Goal: Information Seeking & Learning: Learn about a topic

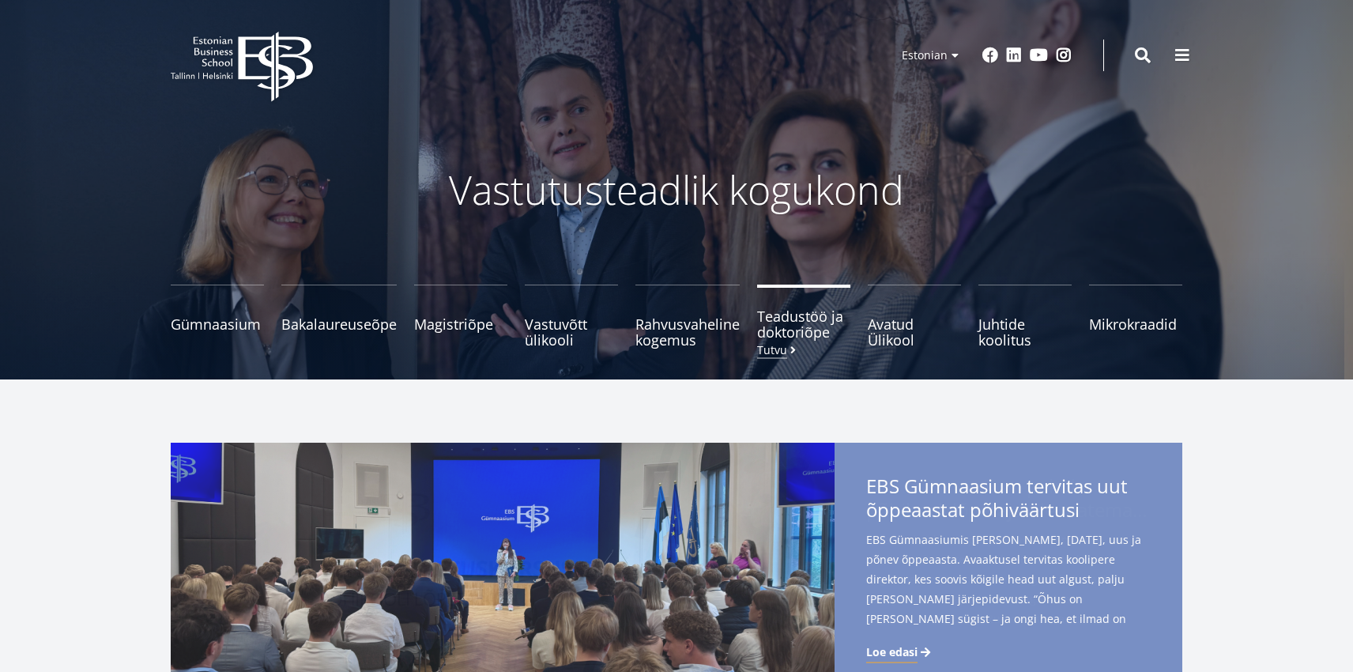
click at [786, 327] on span "Teadustöö ja doktoriõpe Tutvu" at bounding box center [803, 324] width 93 height 32
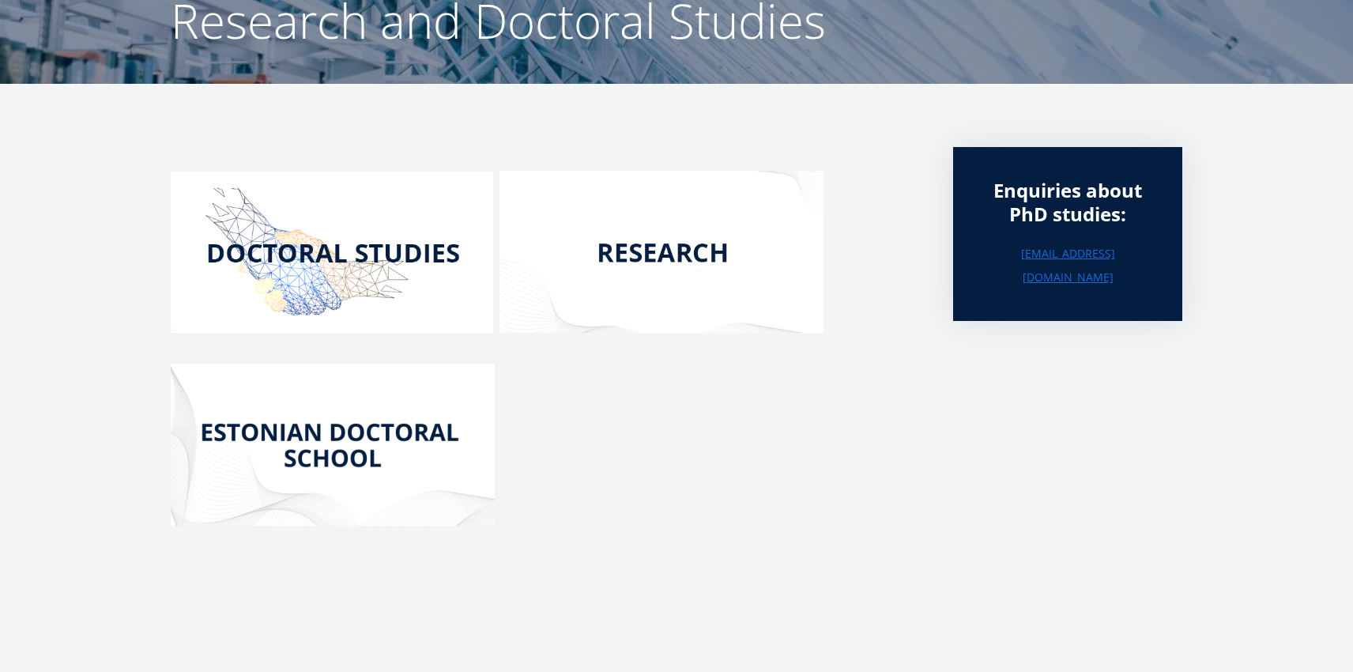
scroll to position [194, 0]
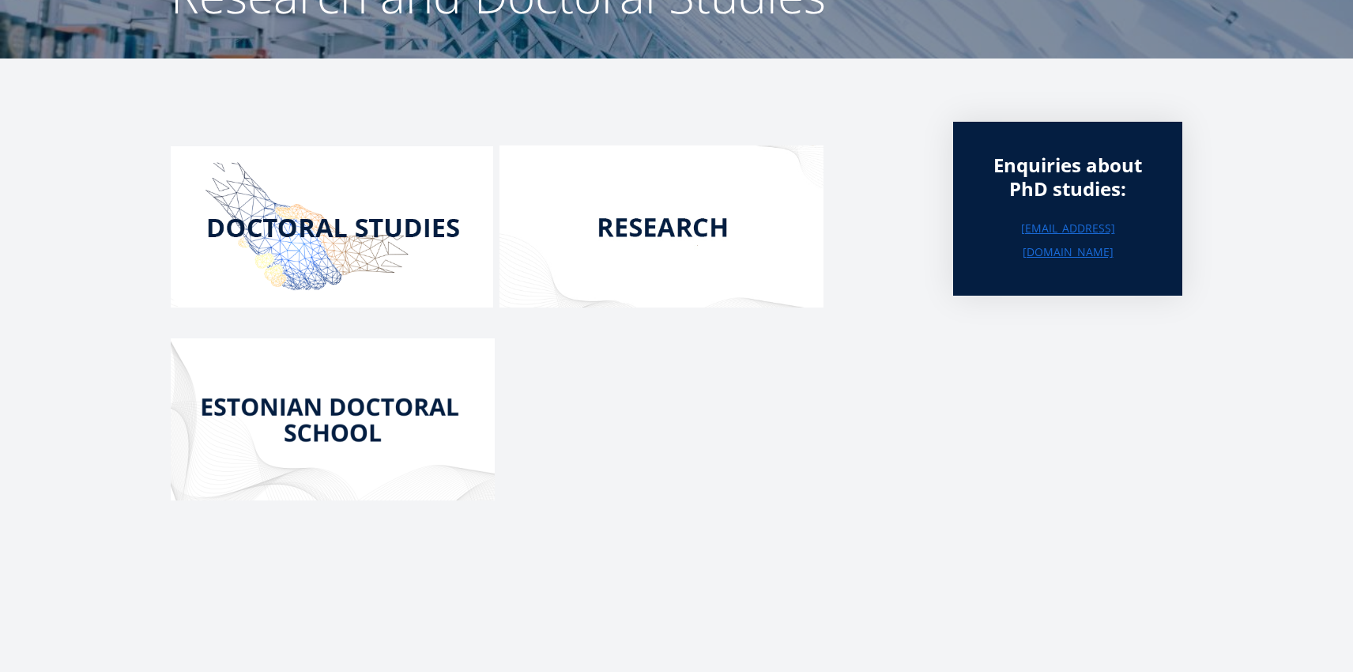
click at [330, 203] on img at bounding box center [332, 226] width 323 height 161
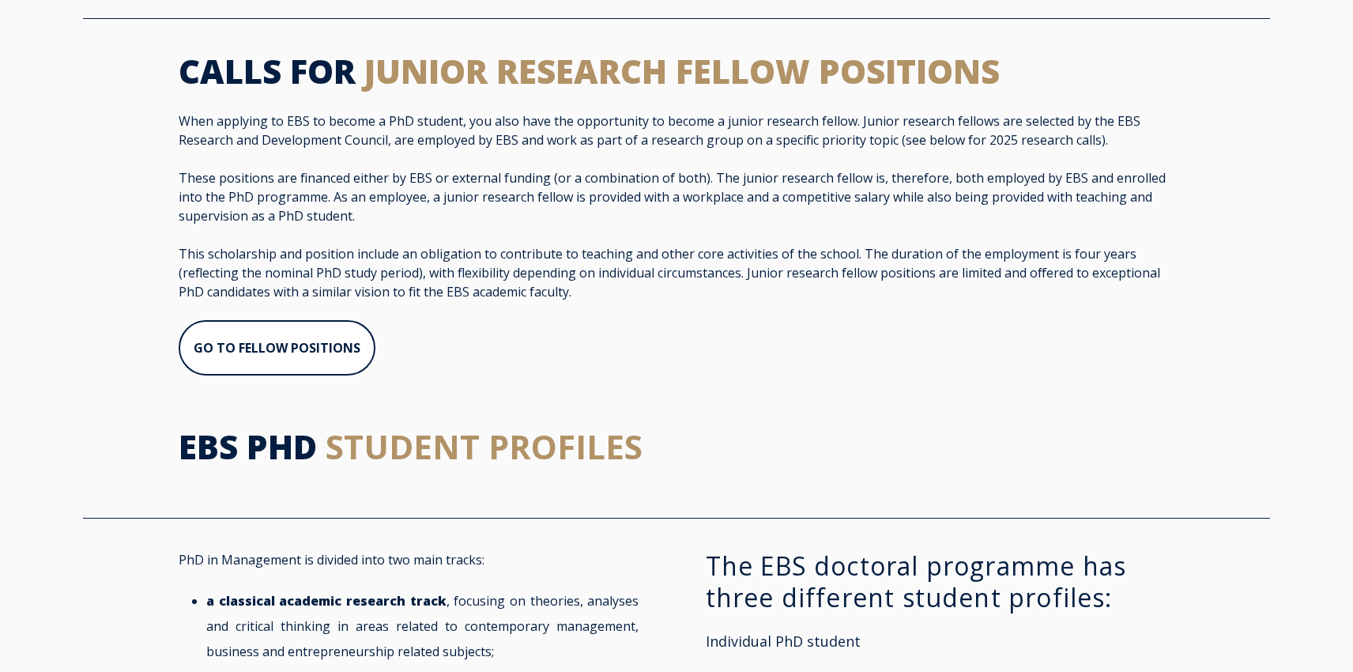
scroll to position [1060, 0]
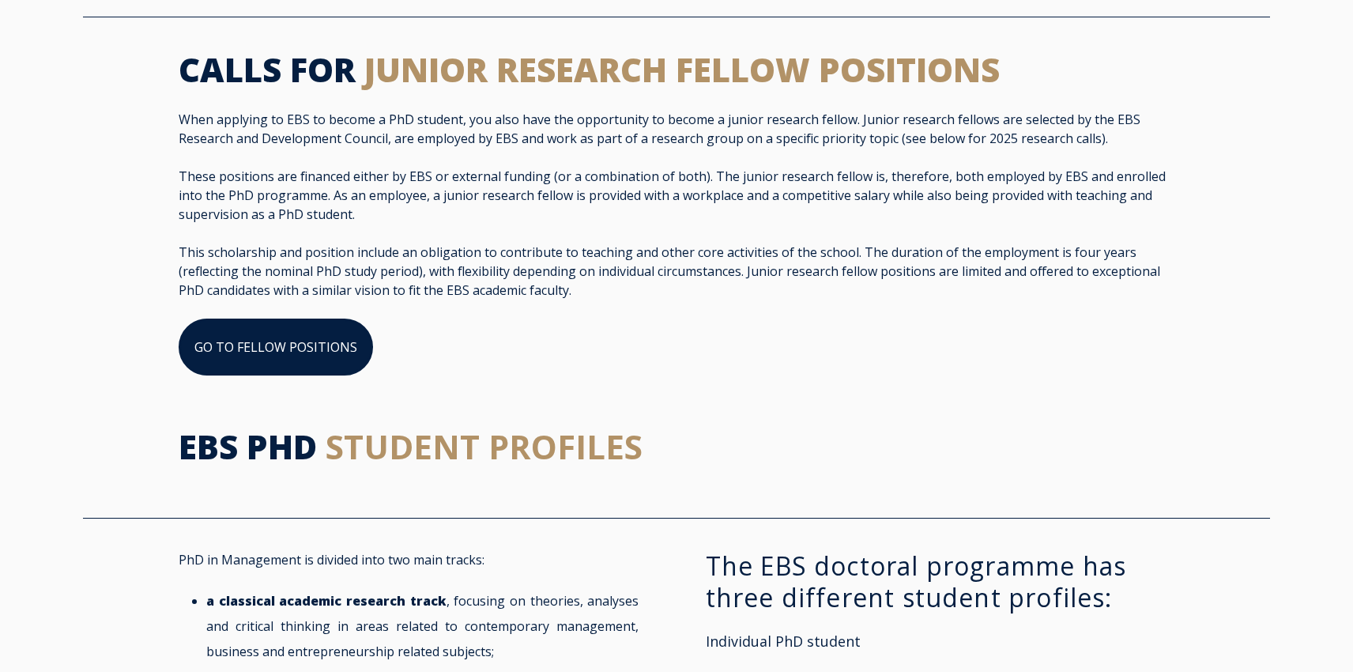
click at [270, 345] on link "GO TO FELLOW POSITIONS" at bounding box center [276, 347] width 194 height 57
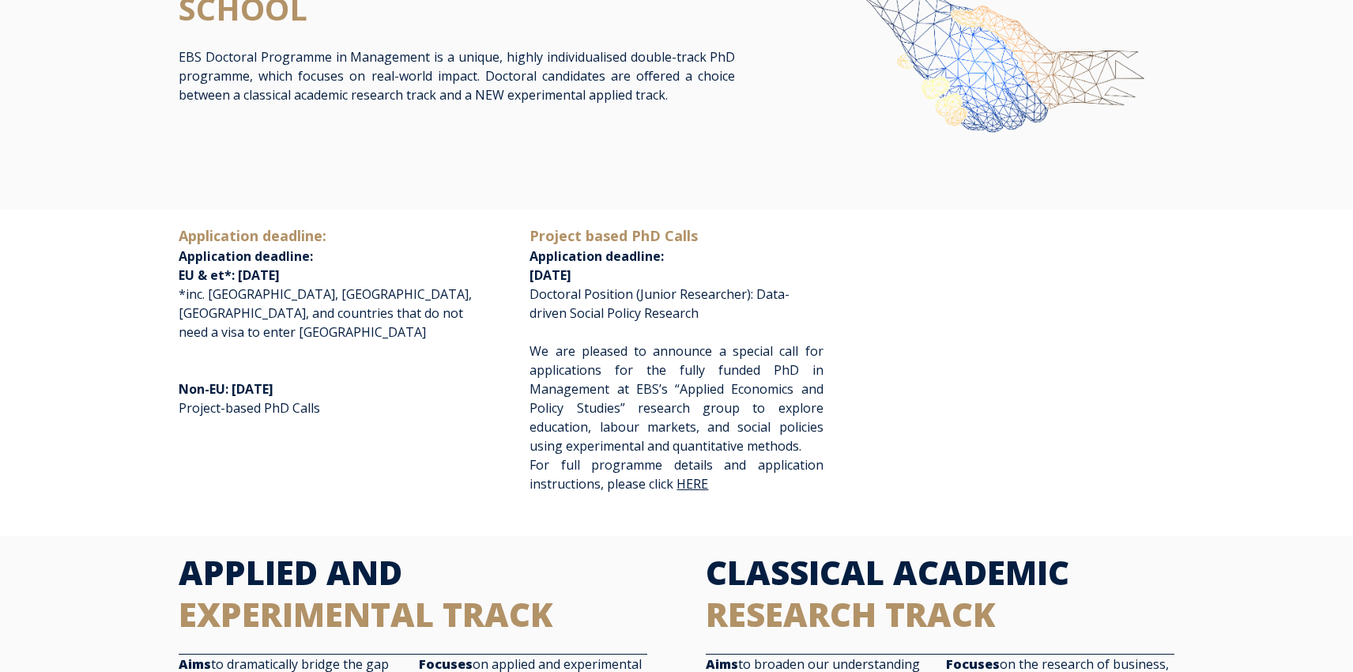
scroll to position [166, 0]
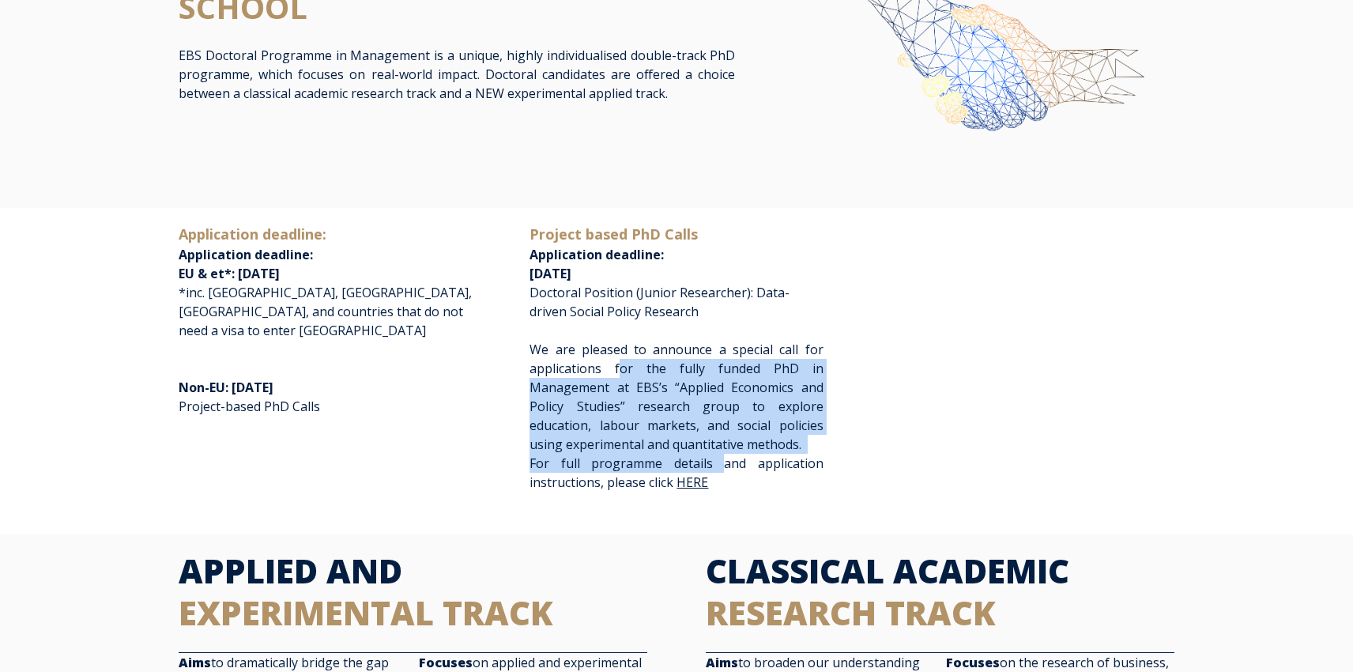
drag, startPoint x: 618, startPoint y: 364, endPoint x: 721, endPoint y: 460, distance: 140.4
click at [721, 460] on span "We are pleased to announce a special call for applications for the fully funded…" at bounding box center [676, 416] width 293 height 150
click at [721, 460] on span "For full programme details and application instructions, please click" at bounding box center [676, 473] width 293 height 36
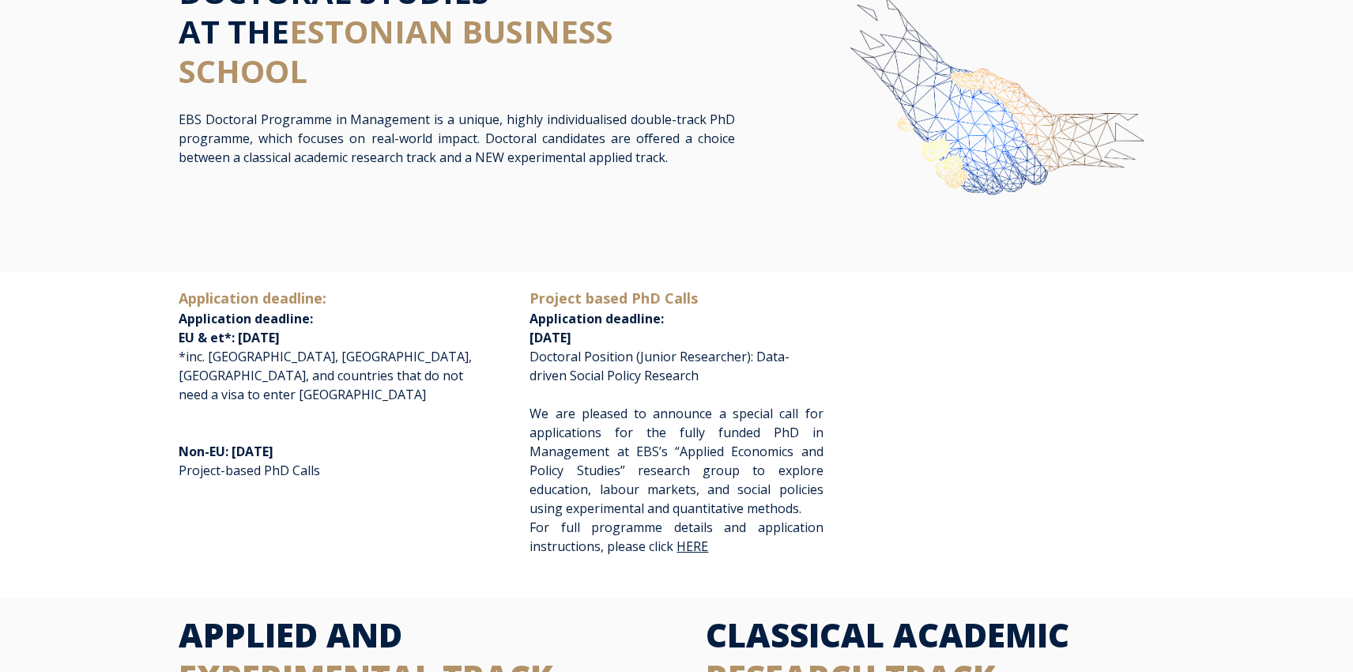
scroll to position [111, 0]
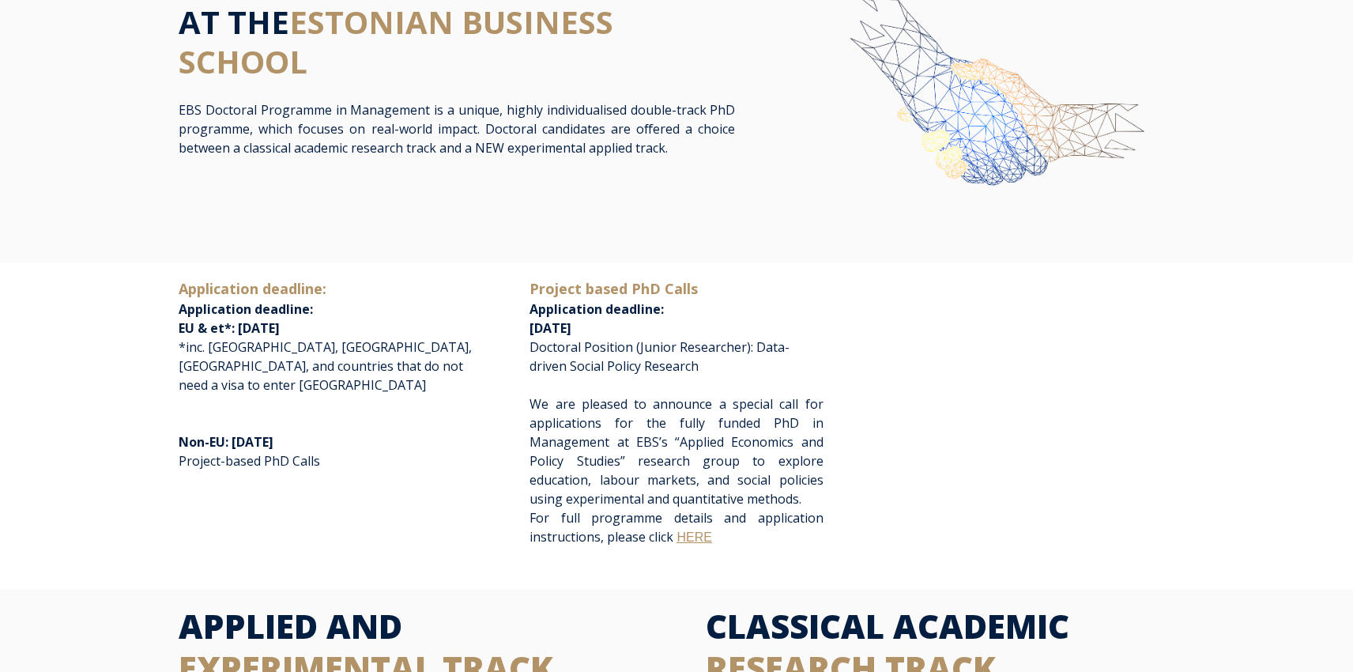
click at [692, 541] on link "HERE" at bounding box center [694, 536] width 35 height 13
